Goal: Find specific page/section: Find specific page/section

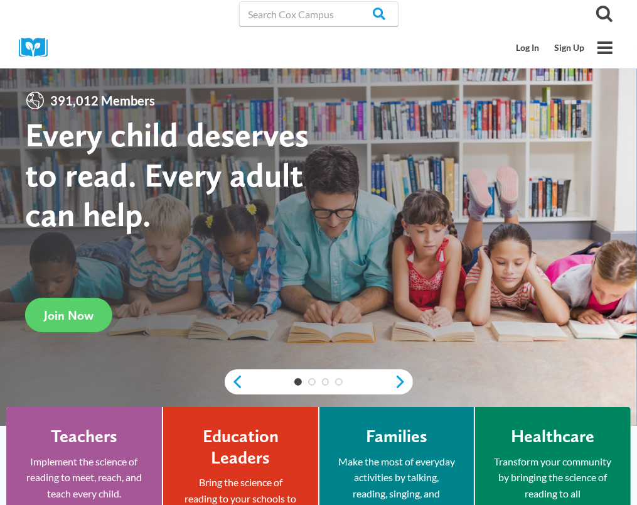
click at [80, 438] on h4 "Teachers" at bounding box center [84, 436] width 67 height 21
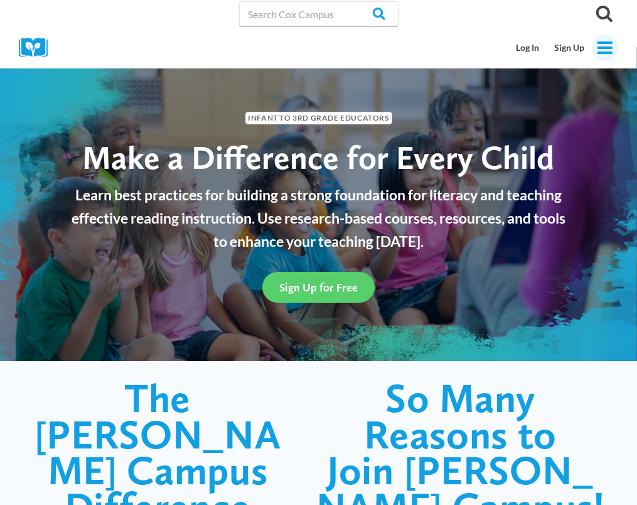
click at [607, 50] on icon "Toggle Menu" at bounding box center [606, 48] width 18 height 18
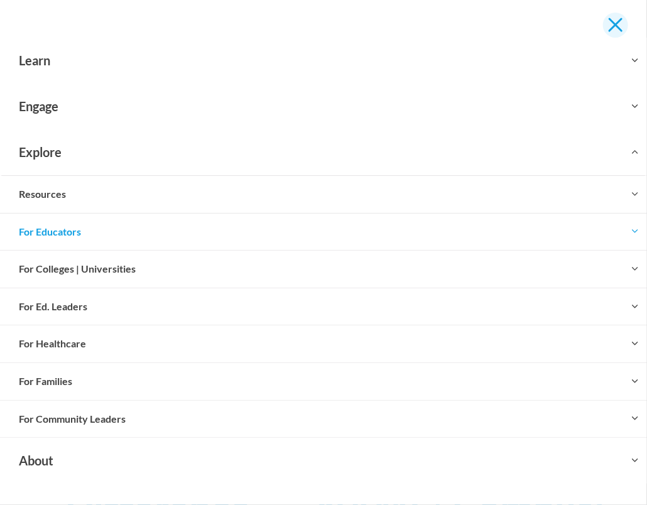
click at [615, 21] on button "Close menu" at bounding box center [615, 25] width 25 height 25
